Goal: Communication & Community: Answer question/provide support

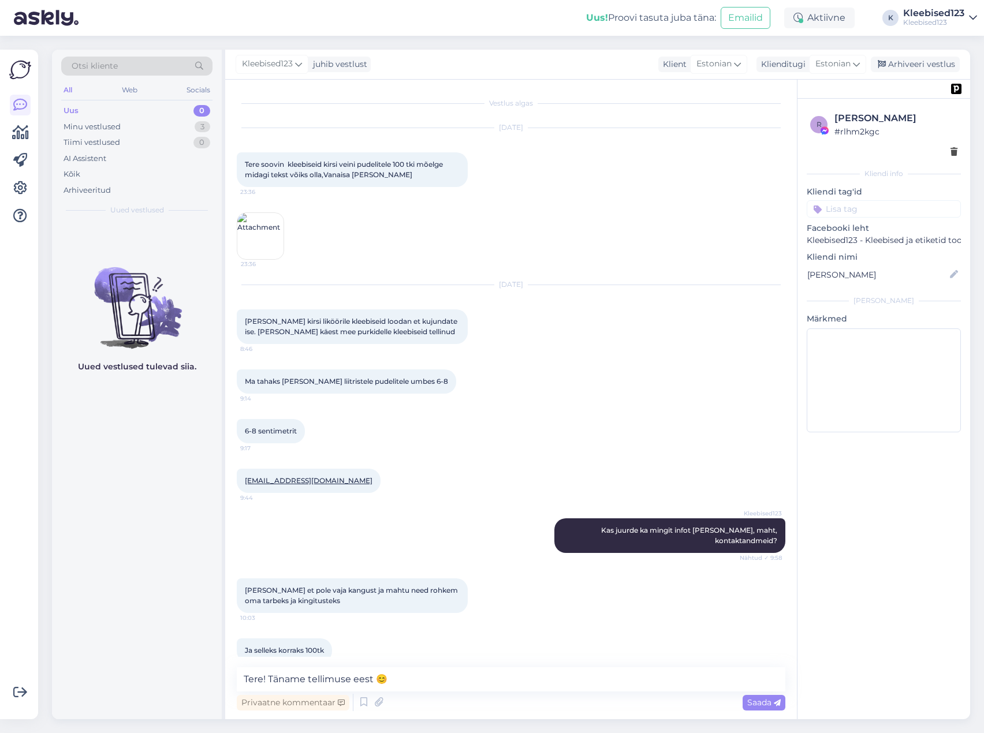
scroll to position [3544, 0]
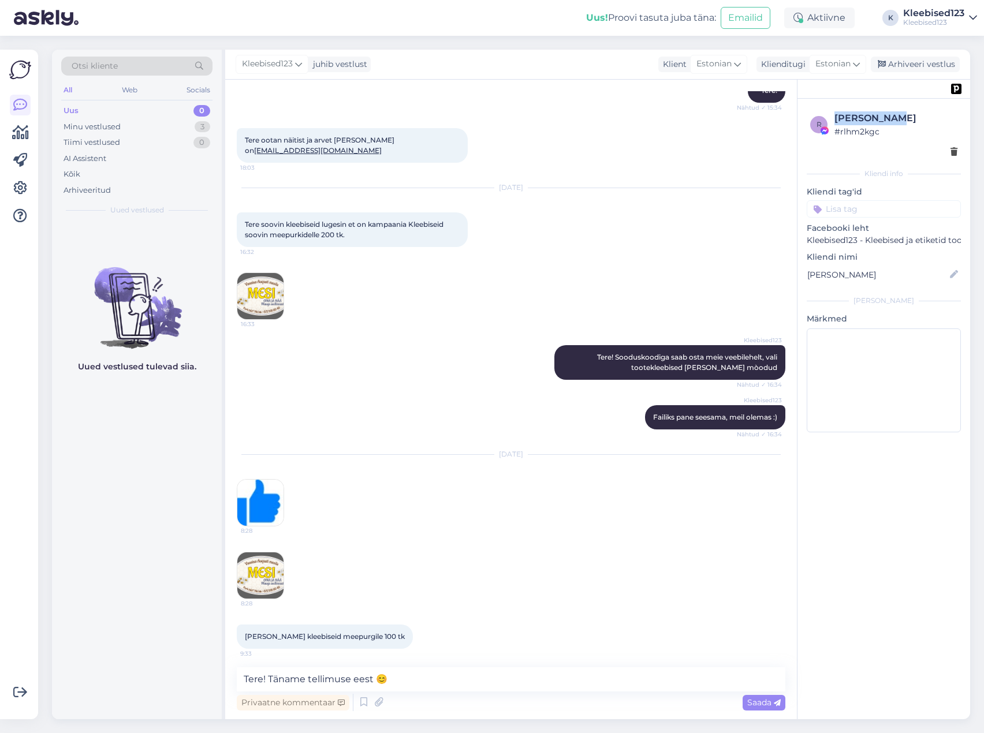
drag, startPoint x: 894, startPoint y: 122, endPoint x: 834, endPoint y: 121, distance: 60.1
click at [834, 121] on div "[PERSON_NAME]" at bounding box center [895, 118] width 123 height 14
copy div "[PERSON_NAME]"
click at [267, 572] on img at bounding box center [260, 575] width 46 height 46
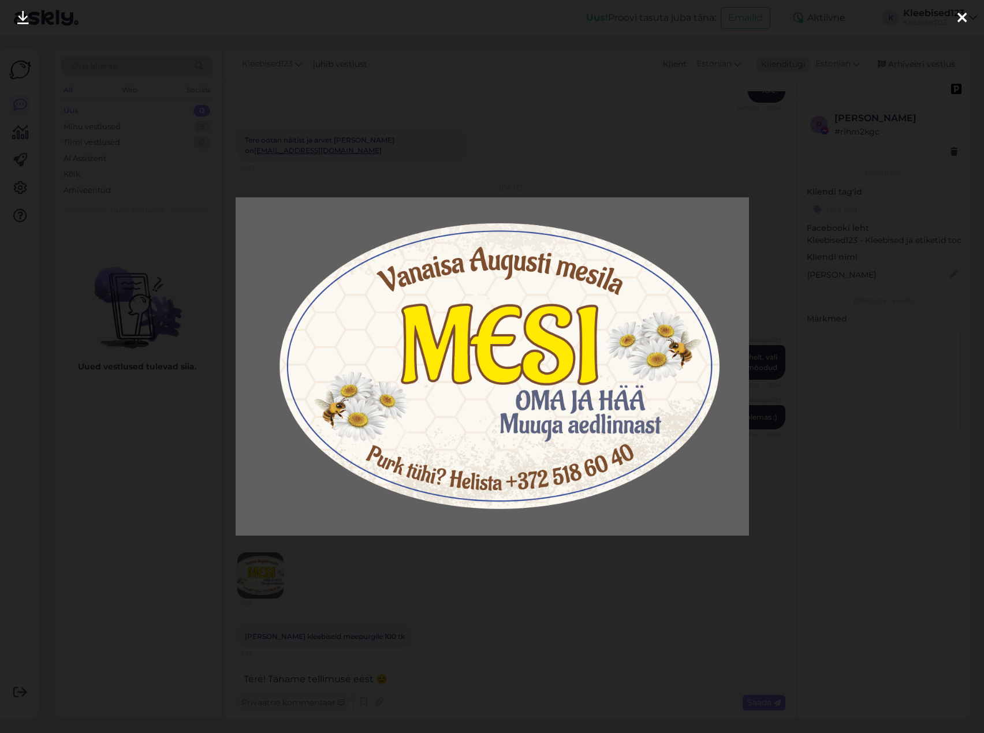
drag, startPoint x: 966, startPoint y: 16, endPoint x: 809, endPoint y: 64, distance: 164.9
click at [966, 16] on div at bounding box center [961, 18] width 23 height 36
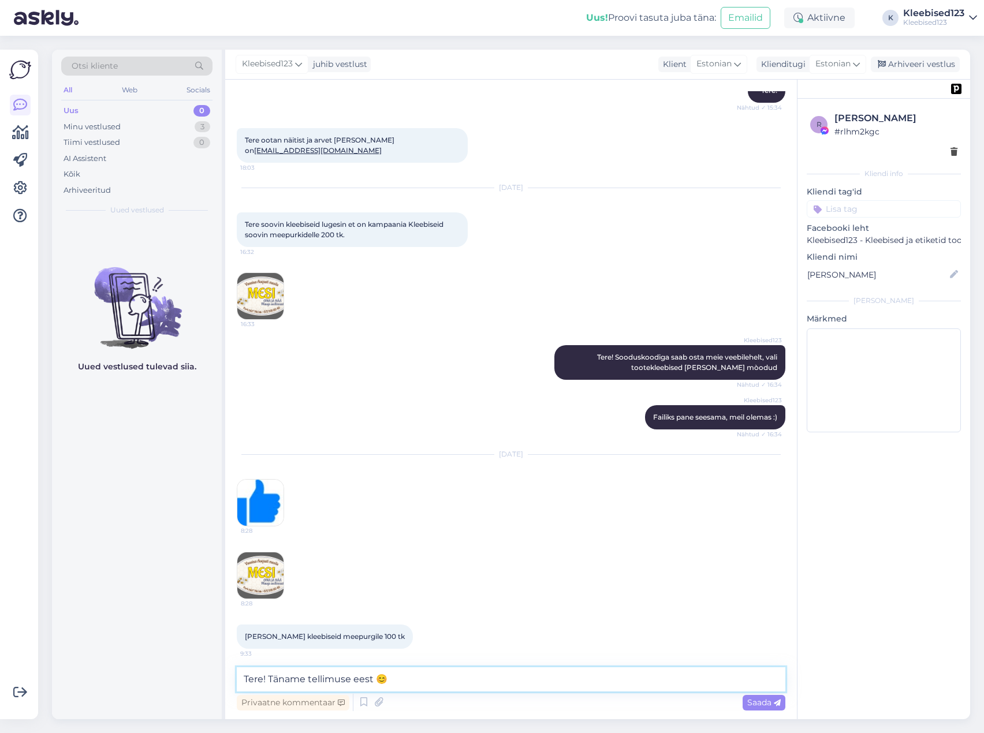
drag, startPoint x: 406, startPoint y: 685, endPoint x: 75, endPoint y: 681, distance: 331.4
click at [75, 681] on div "Otsi kliente All Web Socials Uus 0 Minu vestlused 3 Tiimi vestlused 0 AI Assist…" at bounding box center [511, 385] width 918 height 670
paste textarea "Täname tellimuse eest 😊 Tellimus on vormistatud, [PERSON_NAME] e-kirjaga saadet…"
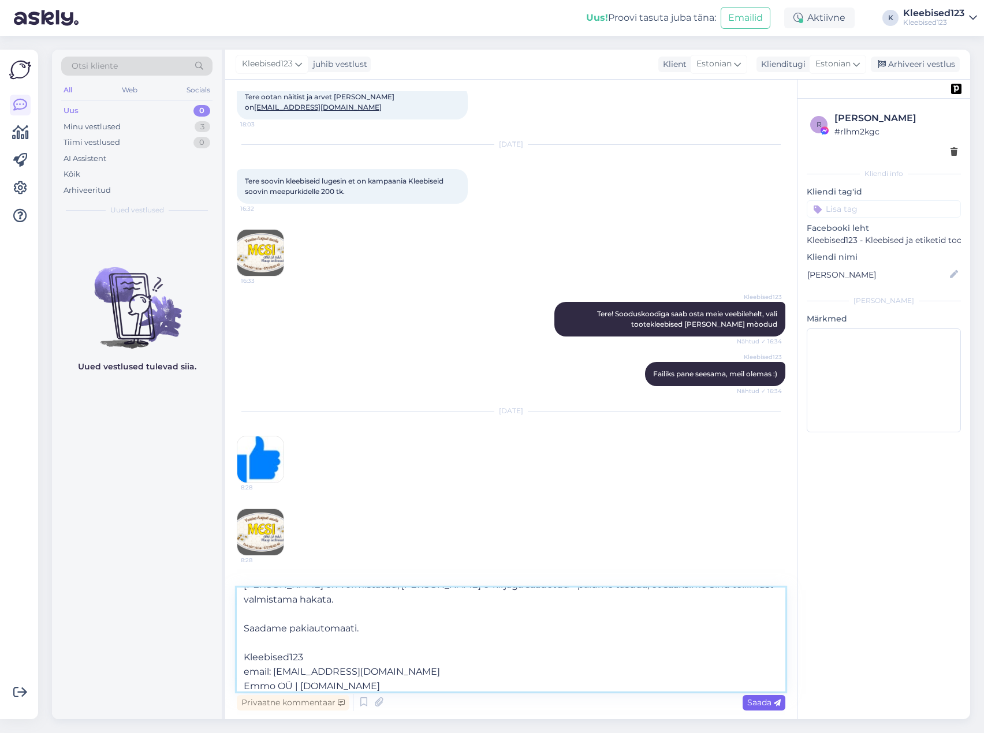
type textarea "Tere! Täname tellimuse eest 😊 [PERSON_NAME] on vormistatud, [PERSON_NAME] e-kir…"
click at [756, 697] on div "Saada" at bounding box center [763, 703] width 43 height 16
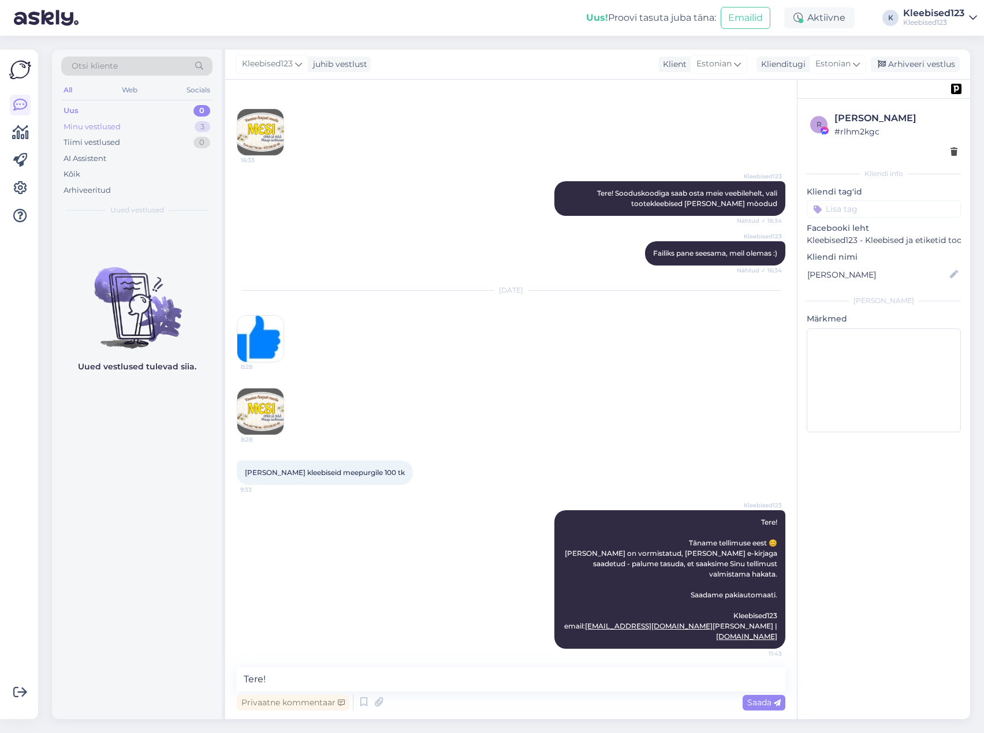
click at [120, 124] on div "Minu vestlused 3" at bounding box center [136, 127] width 151 height 16
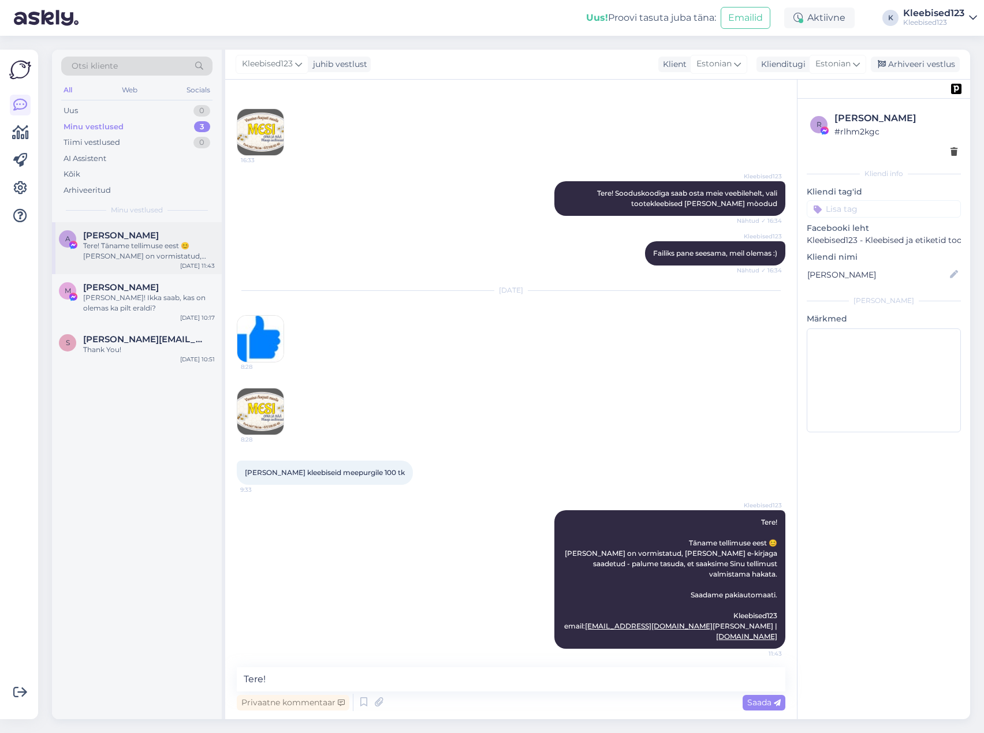
click at [109, 232] on span "[PERSON_NAME]" at bounding box center [121, 235] width 76 height 10
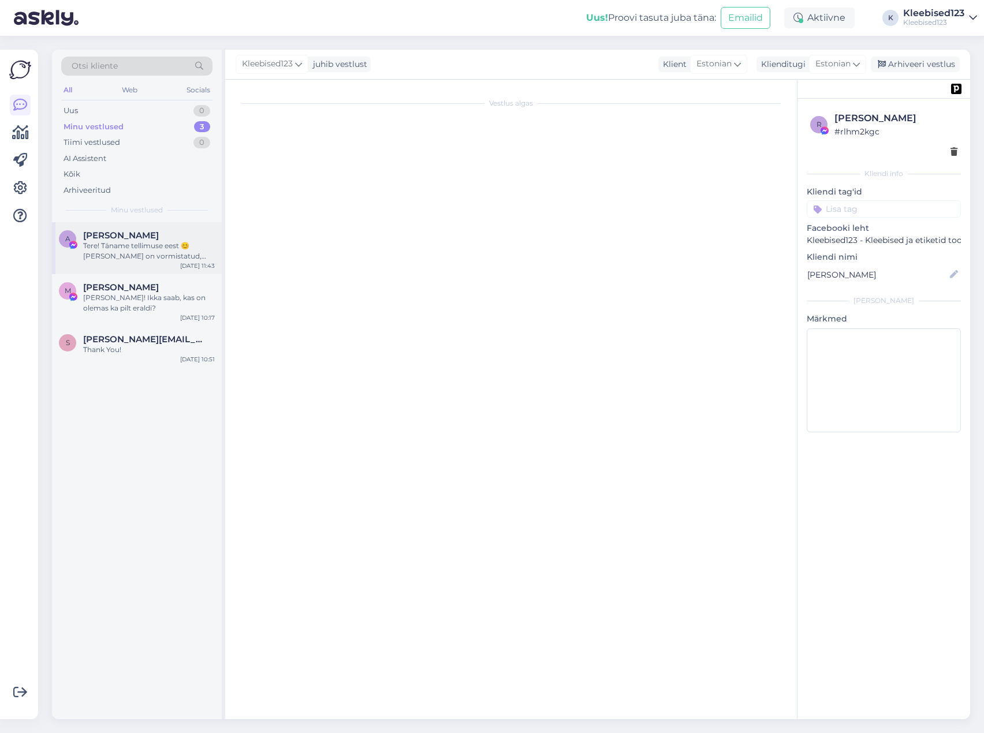
scroll to position [3708, 0]
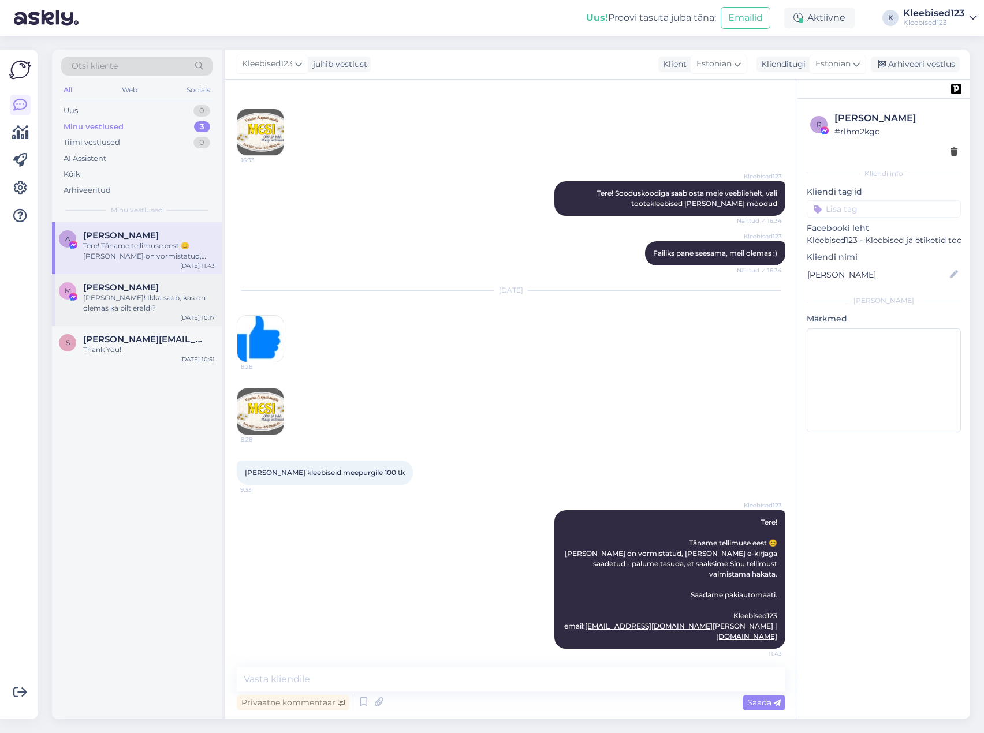
click at [112, 283] on span "[PERSON_NAME]" at bounding box center [121, 287] width 76 height 10
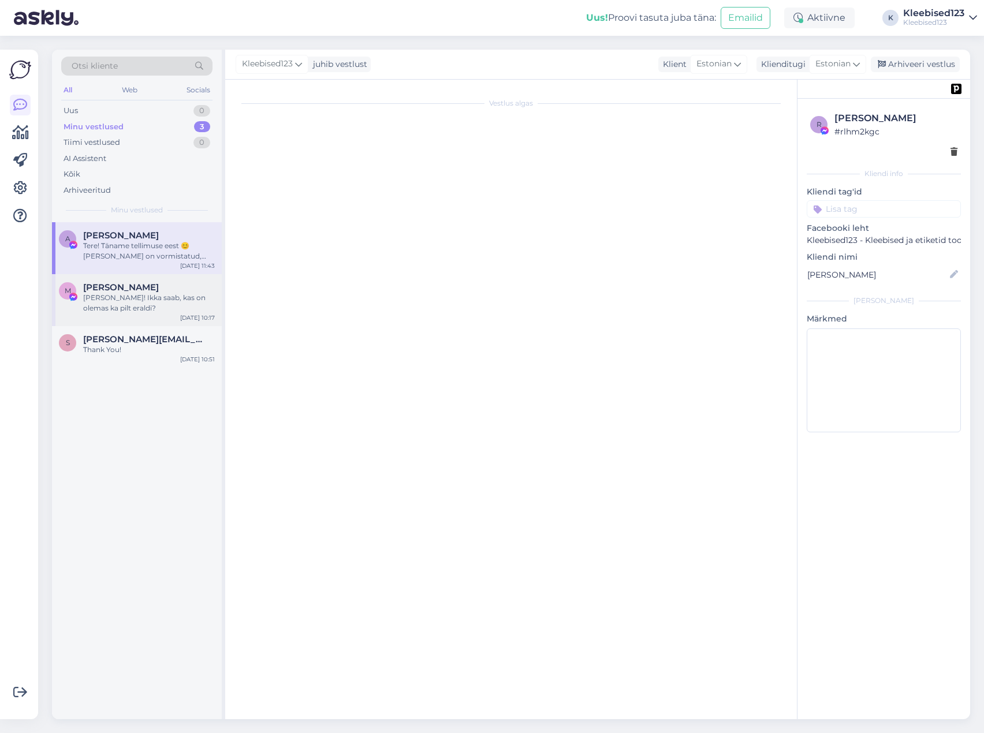
scroll to position [0, 0]
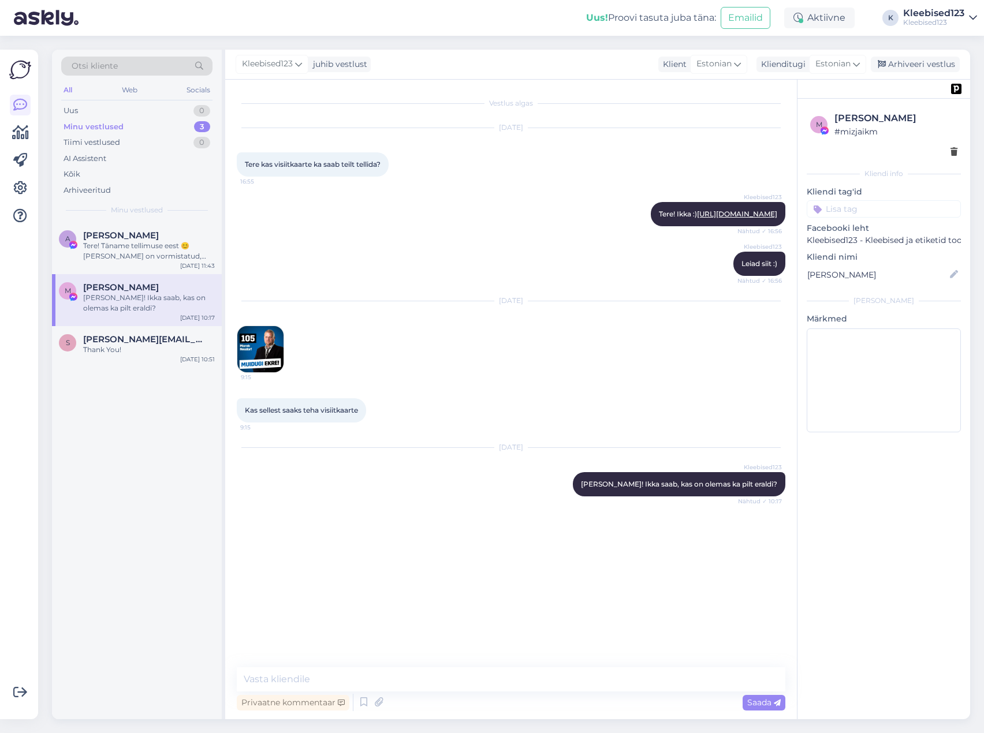
click at [266, 354] on img at bounding box center [260, 349] width 46 height 46
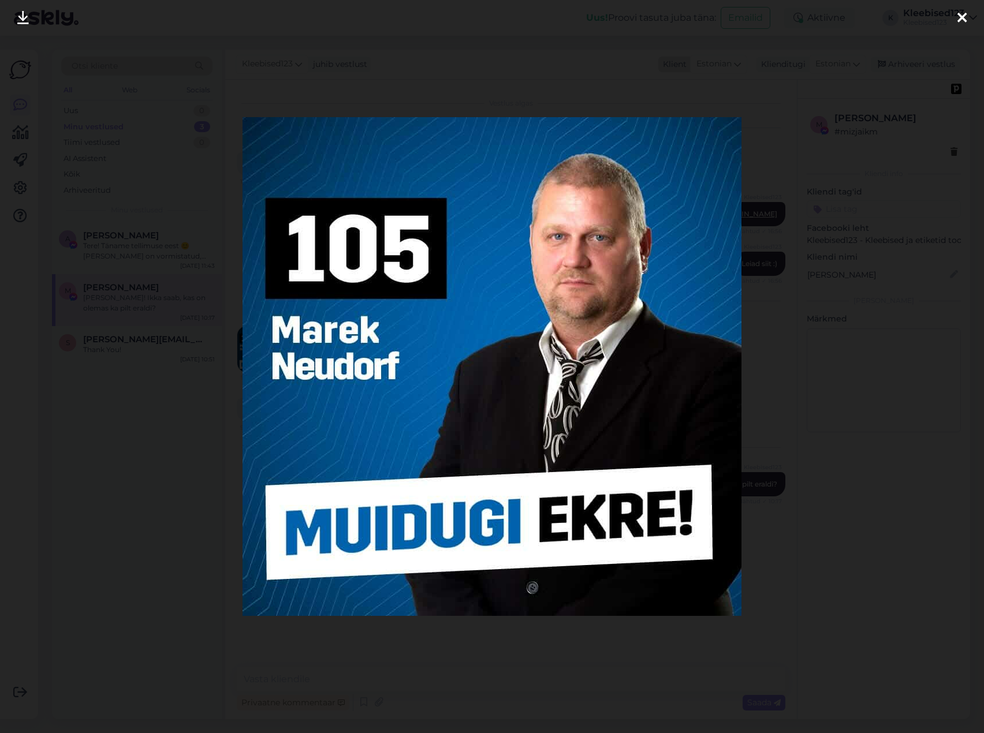
drag, startPoint x: 965, startPoint y: 18, endPoint x: 702, endPoint y: 62, distance: 266.3
click at [965, 18] on icon at bounding box center [961, 18] width 9 height 15
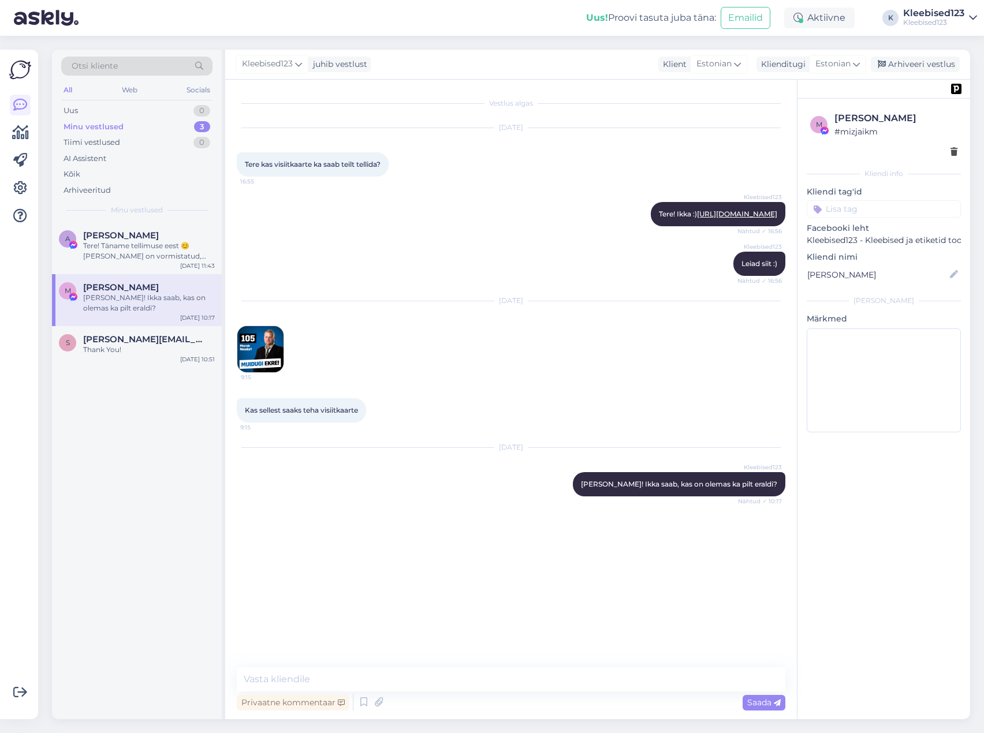
click at [336, 289] on div "Kleebised123 Leiad siit :) Nähtud ✓ 16:56" at bounding box center [511, 264] width 548 height 50
